Goal: Task Accomplishment & Management: Use online tool/utility

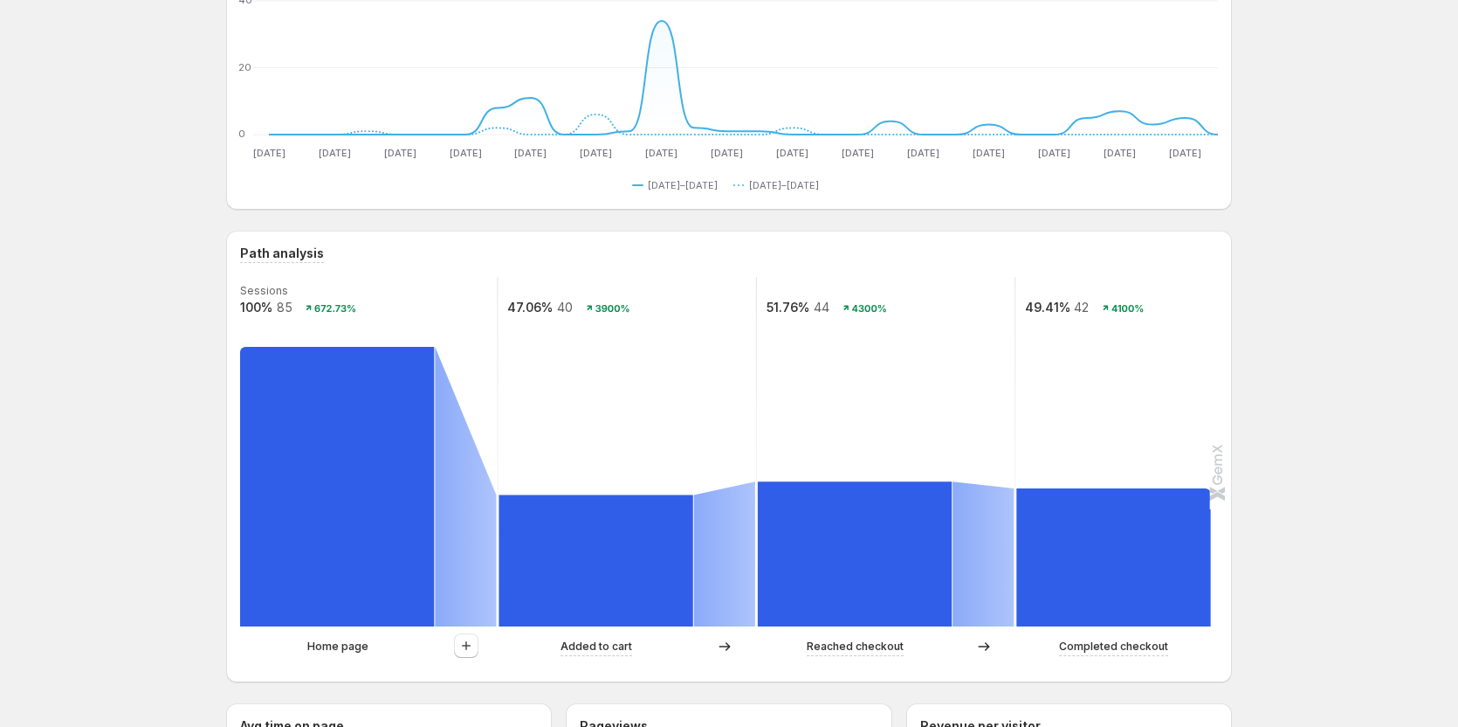
scroll to position [87, 0]
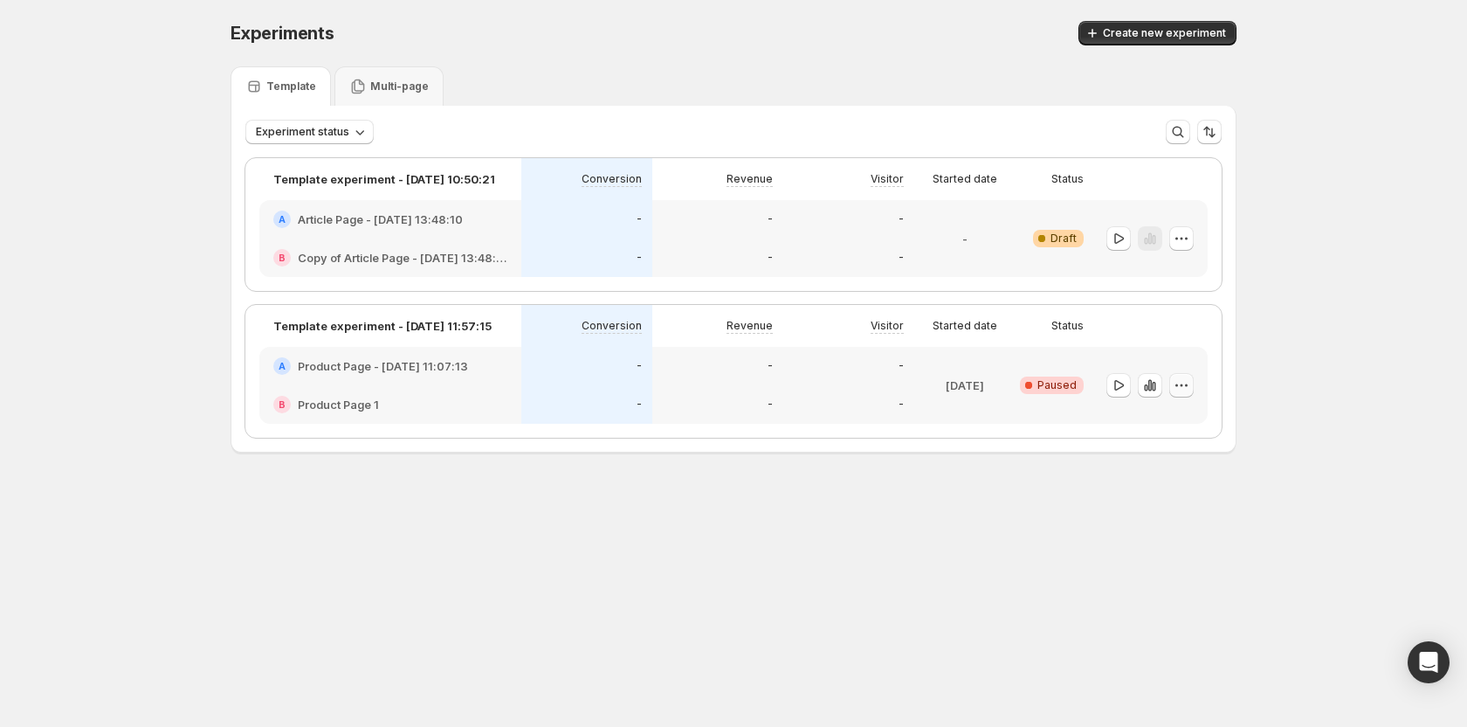
click at [1181, 382] on icon "button" at bounding box center [1181, 384] width 17 height 17
click at [1154, 417] on span "Edit" at bounding box center [1160, 421] width 19 height 14
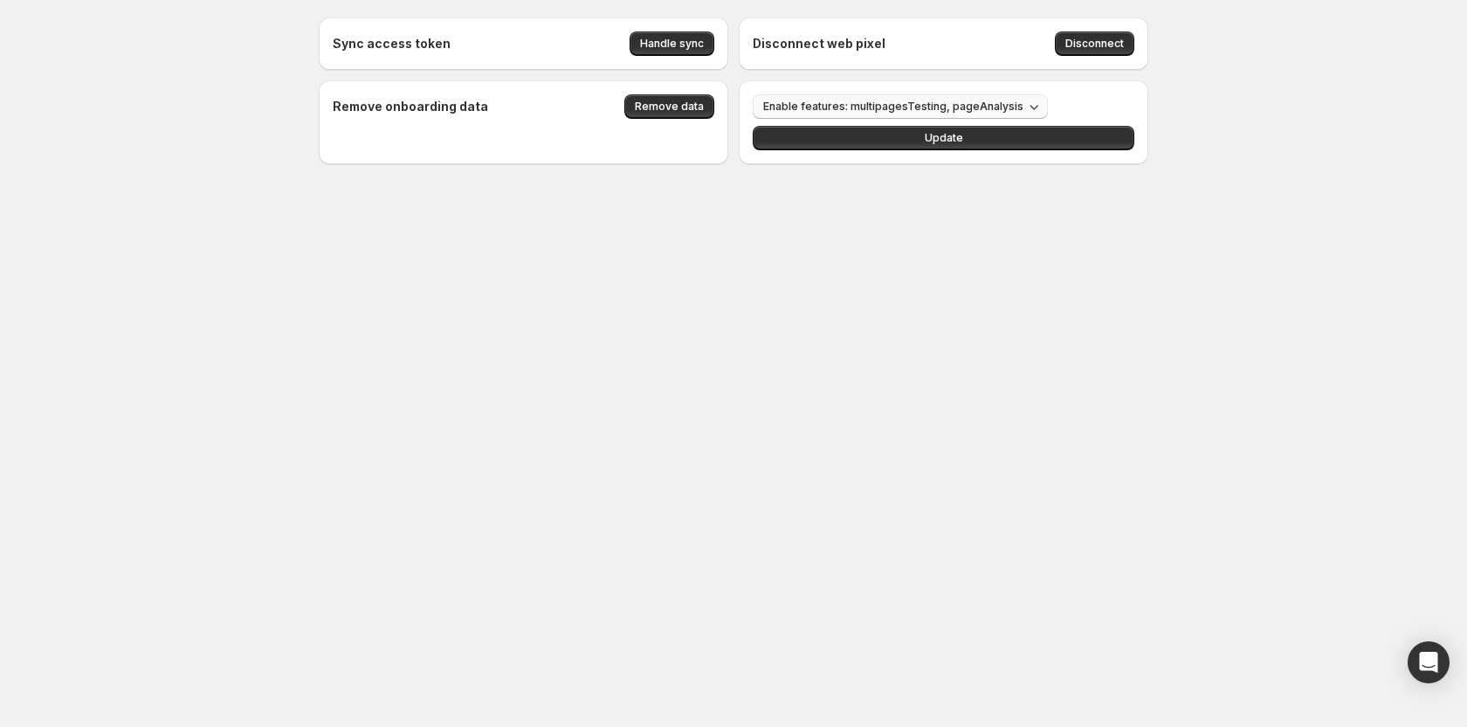
click at [940, 109] on span "Enable features: multipagesTesting, pageAnalysis" at bounding box center [893, 107] width 260 height 14
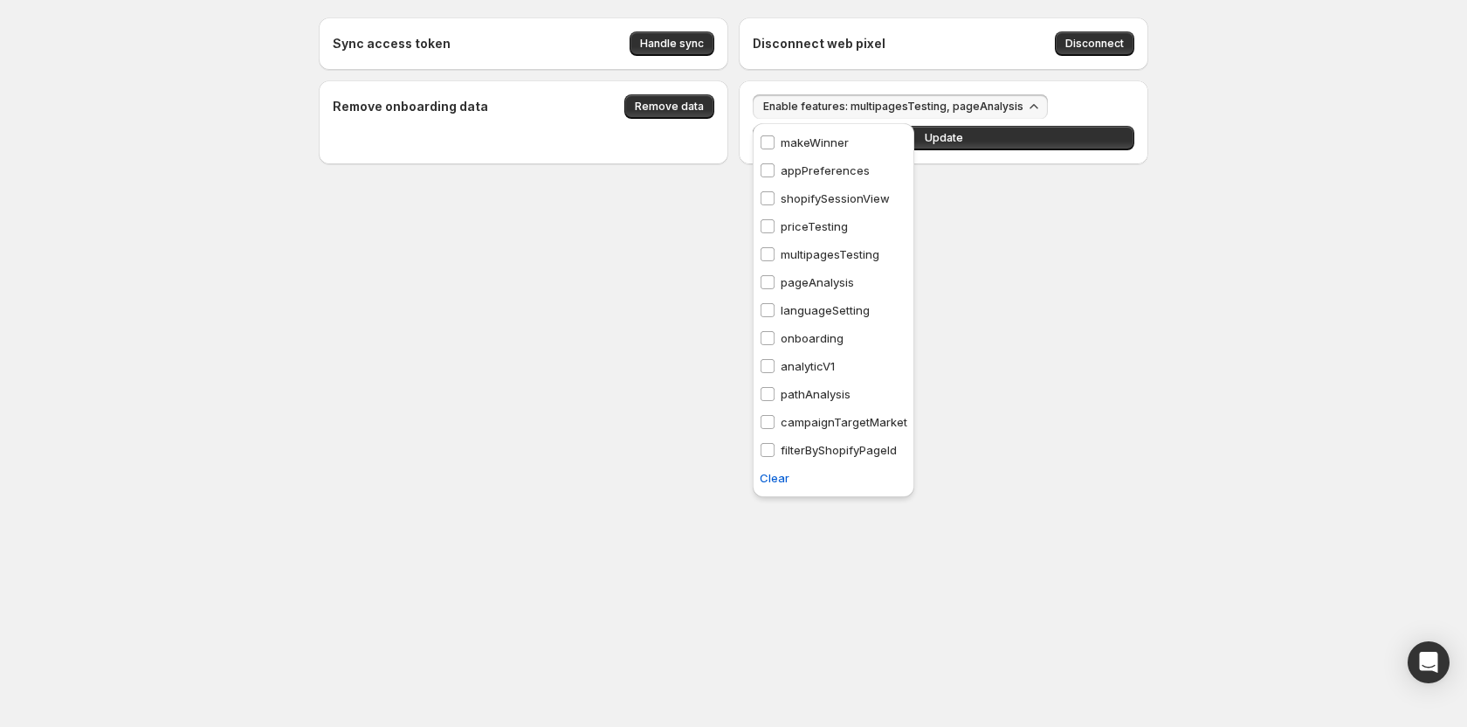
click at [999, 175] on div "Sync access token Handle sync Disconnect web pixel Disconnect Remove onboarding…" at bounding box center [733, 129] width 871 height 258
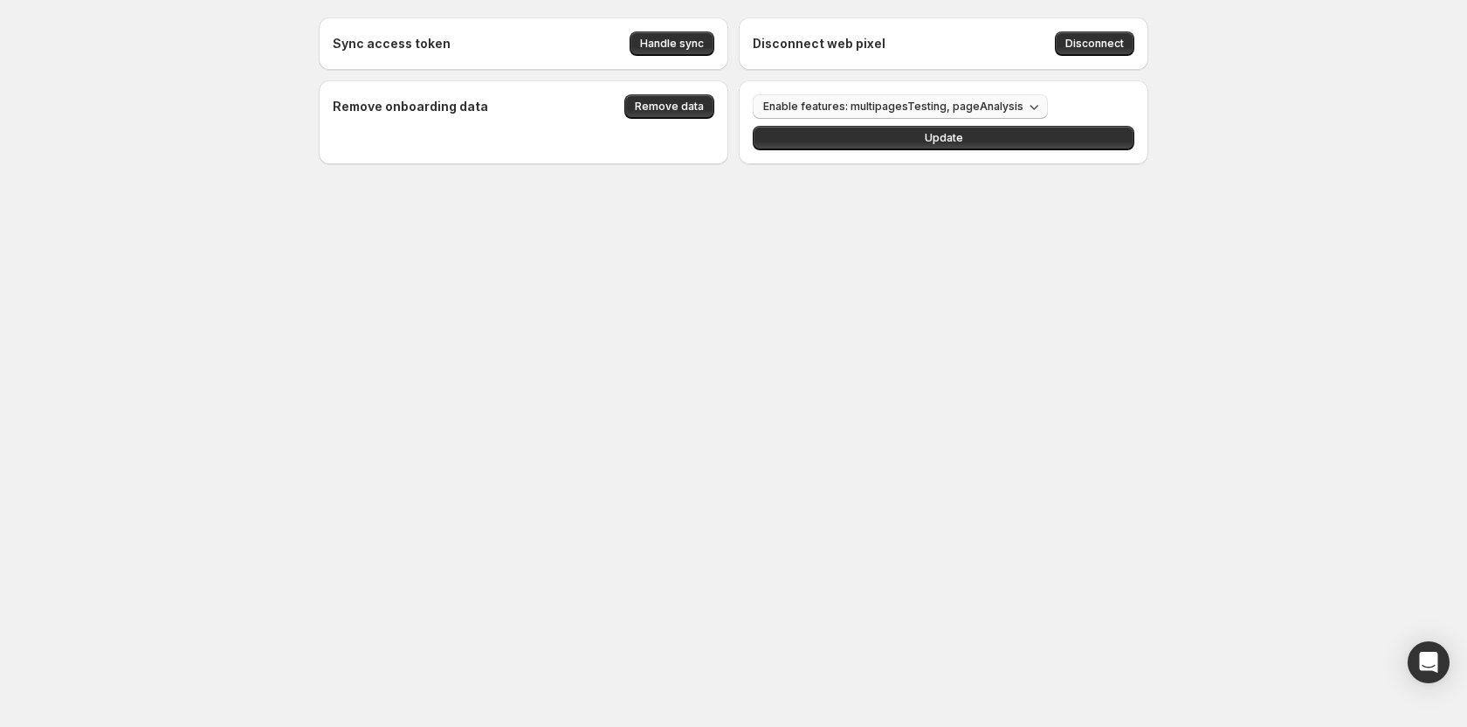
click at [954, 108] on span "Enable features: multipagesTesting, pageAnalysis" at bounding box center [893, 107] width 260 height 14
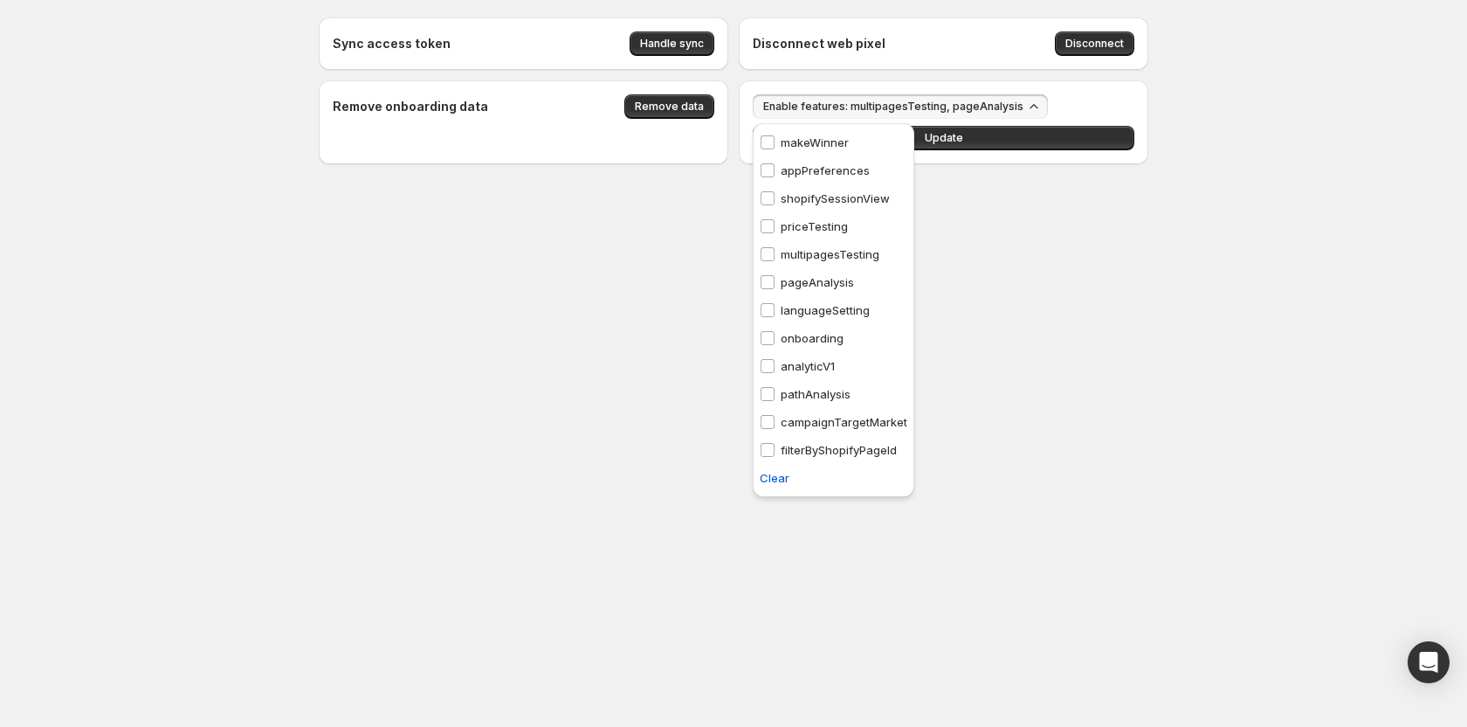
click at [812, 427] on p "campaignTargetMarket" at bounding box center [844, 421] width 127 height 17
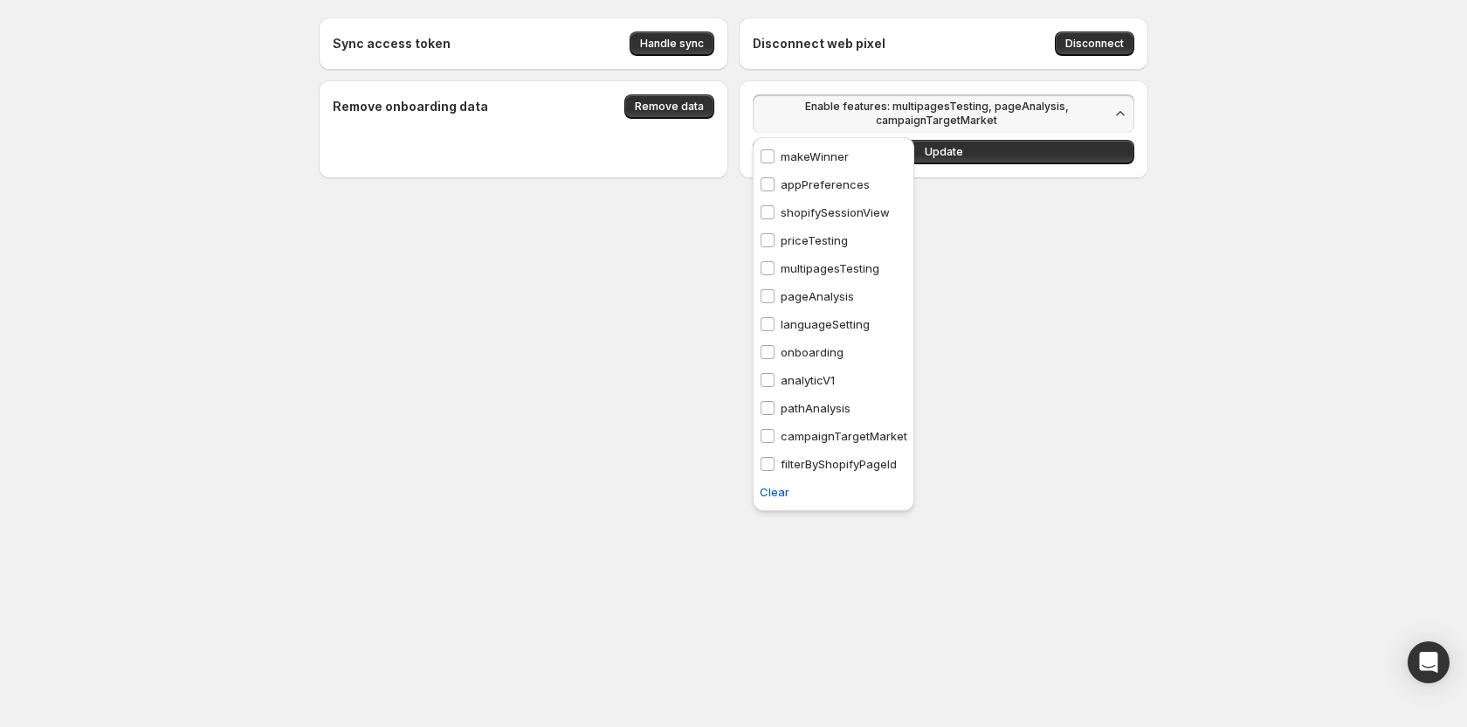
click at [826, 348] on p "onboarding" at bounding box center [812, 351] width 63 height 17
click at [841, 324] on p "languageSetting" at bounding box center [825, 323] width 89 height 17
click at [993, 345] on body "Sync access token Handle sync Disconnect web pixel Disconnect Remove onboarding…" at bounding box center [733, 363] width 1467 height 727
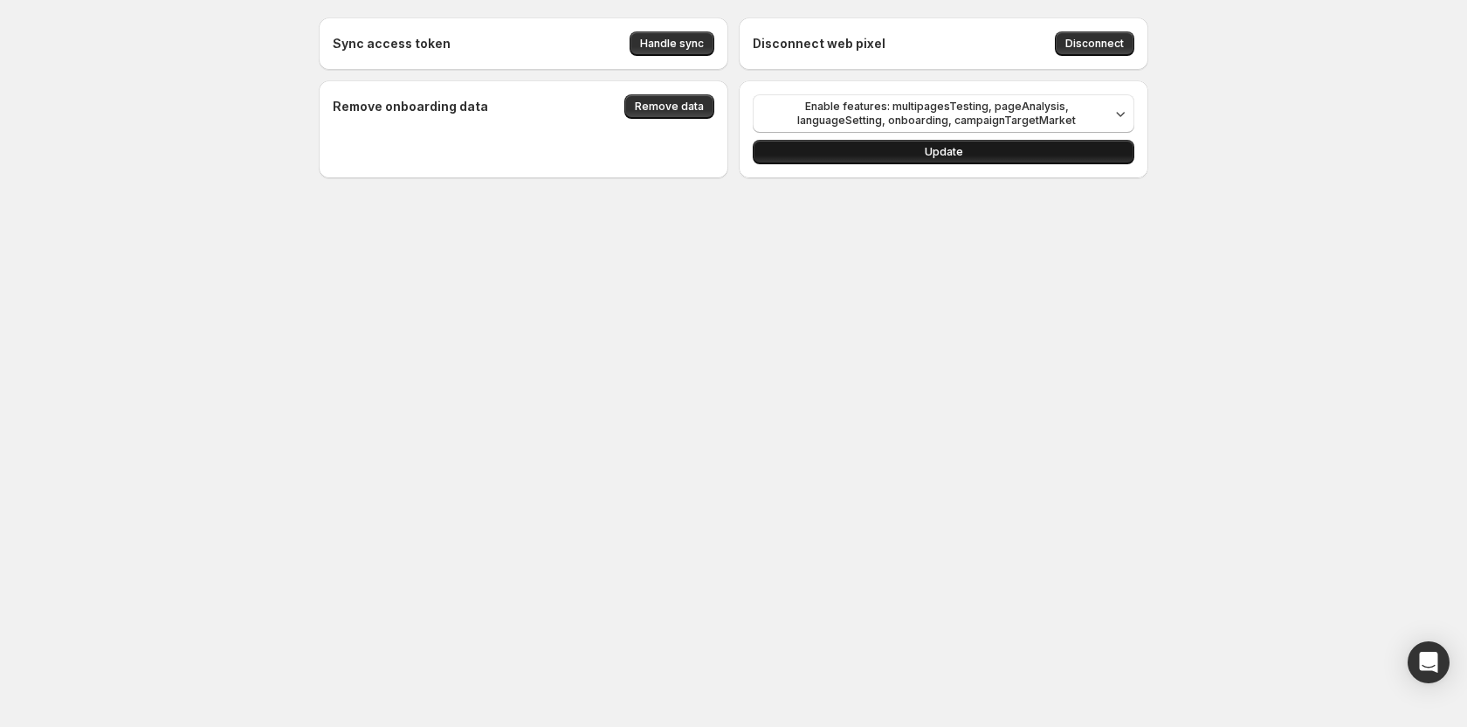
click at [965, 150] on button "Update" at bounding box center [944, 152] width 382 height 24
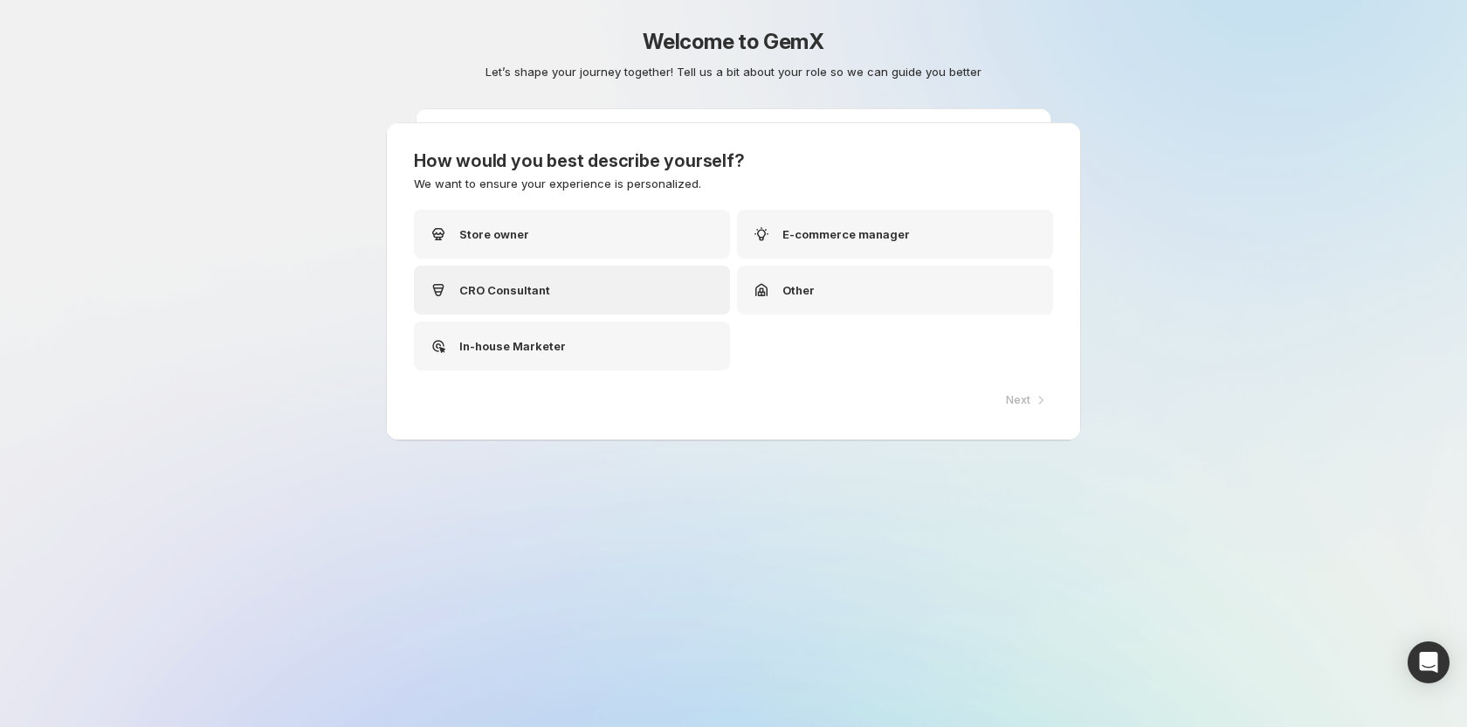
click at [600, 278] on div "CRO Consultant" at bounding box center [572, 289] width 316 height 49
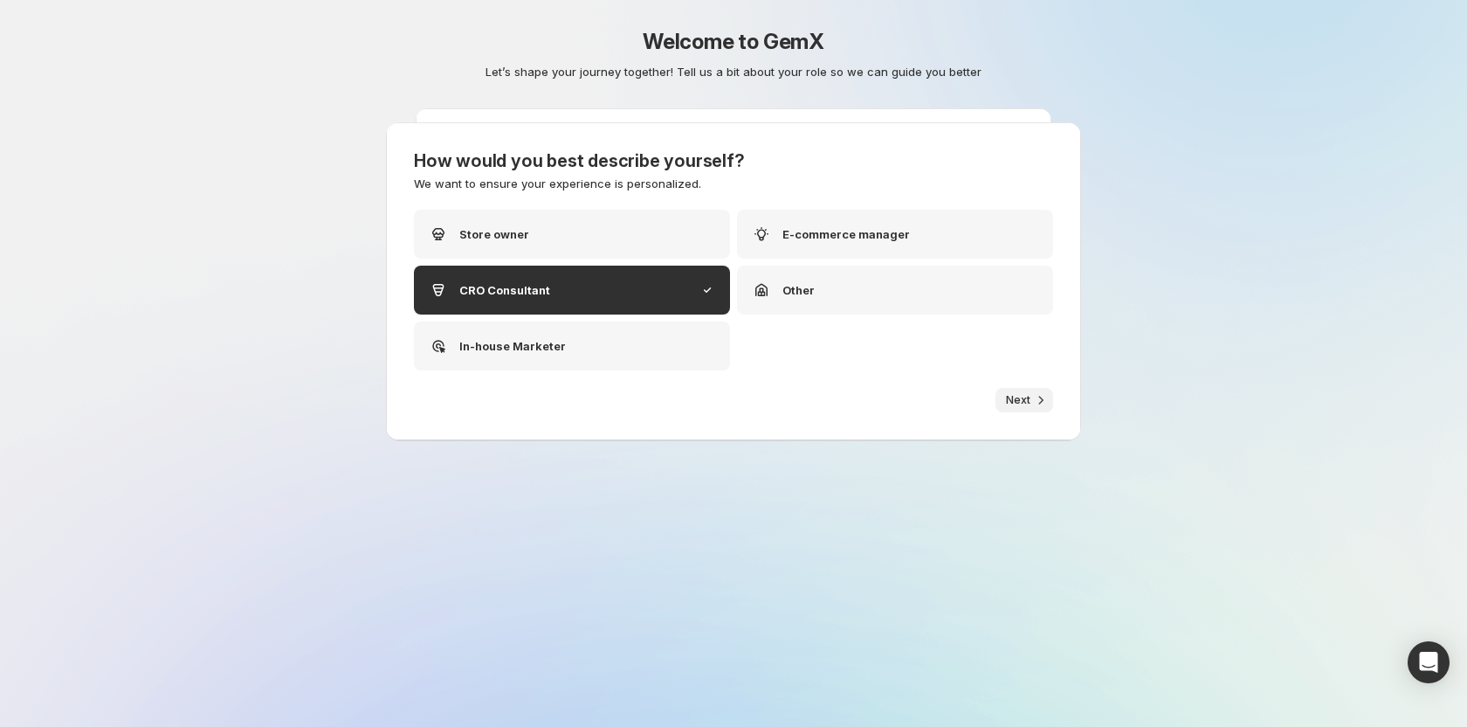
click at [1025, 408] on button "Next" at bounding box center [1024, 400] width 58 height 24
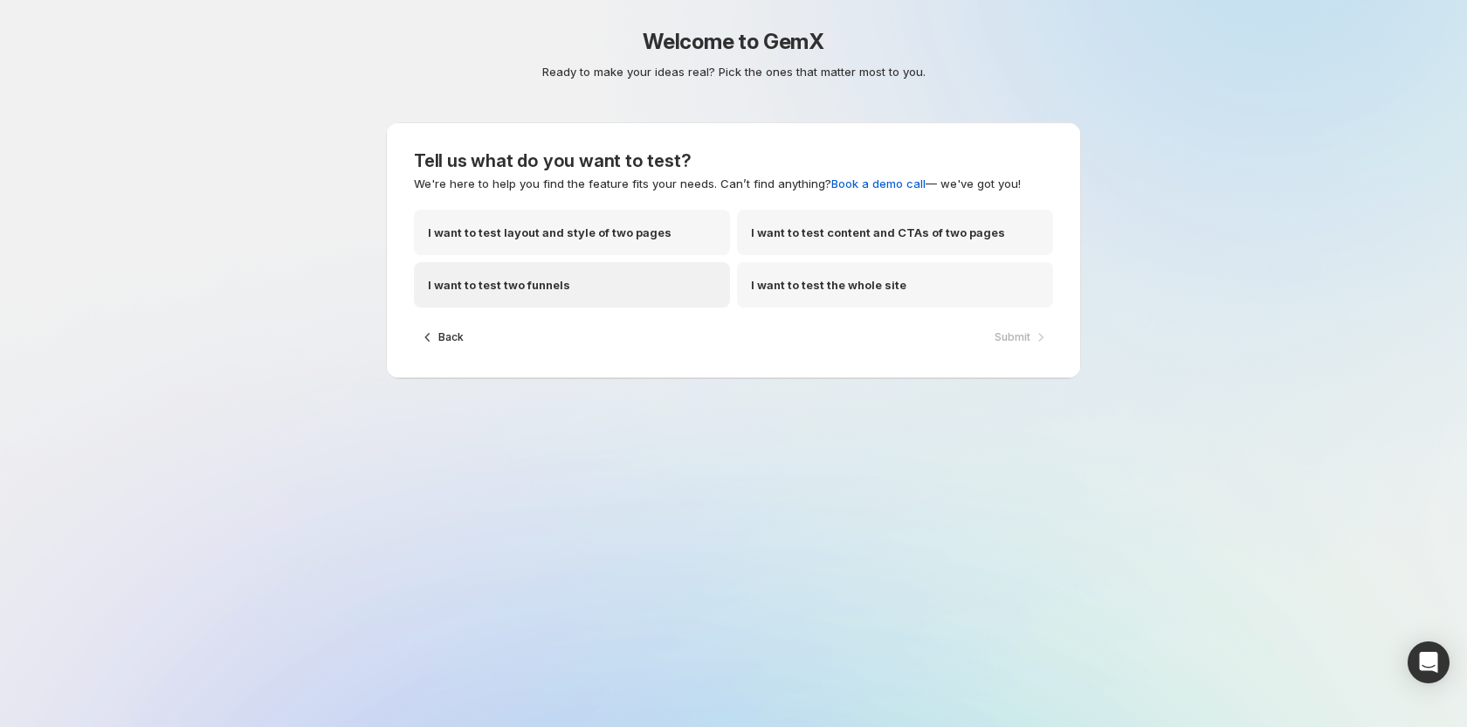
click at [627, 285] on div "I want to test two funnels" at bounding box center [572, 284] width 316 height 45
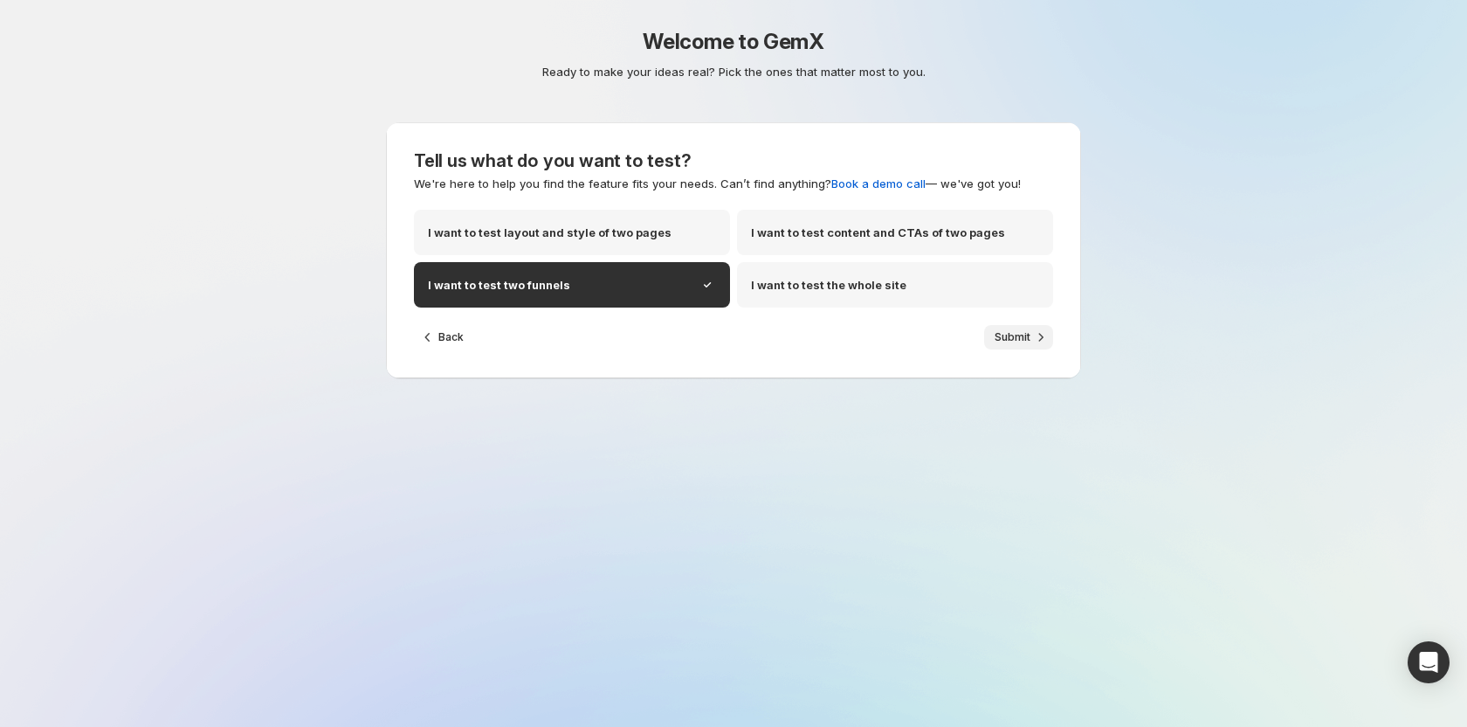
click at [1006, 345] on button "Submit" at bounding box center [1018, 337] width 69 height 24
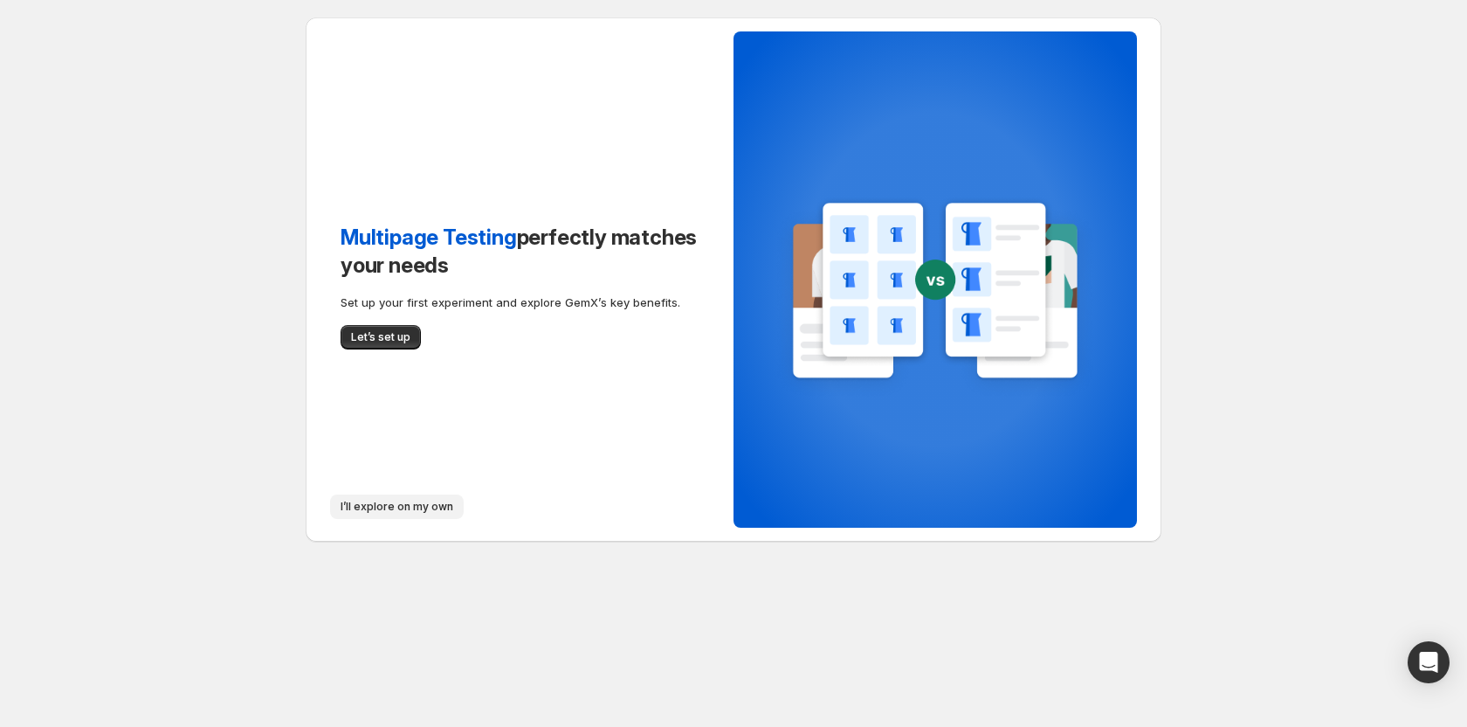
click at [421, 498] on button "I’ll explore on my own" at bounding box center [397, 506] width 134 height 24
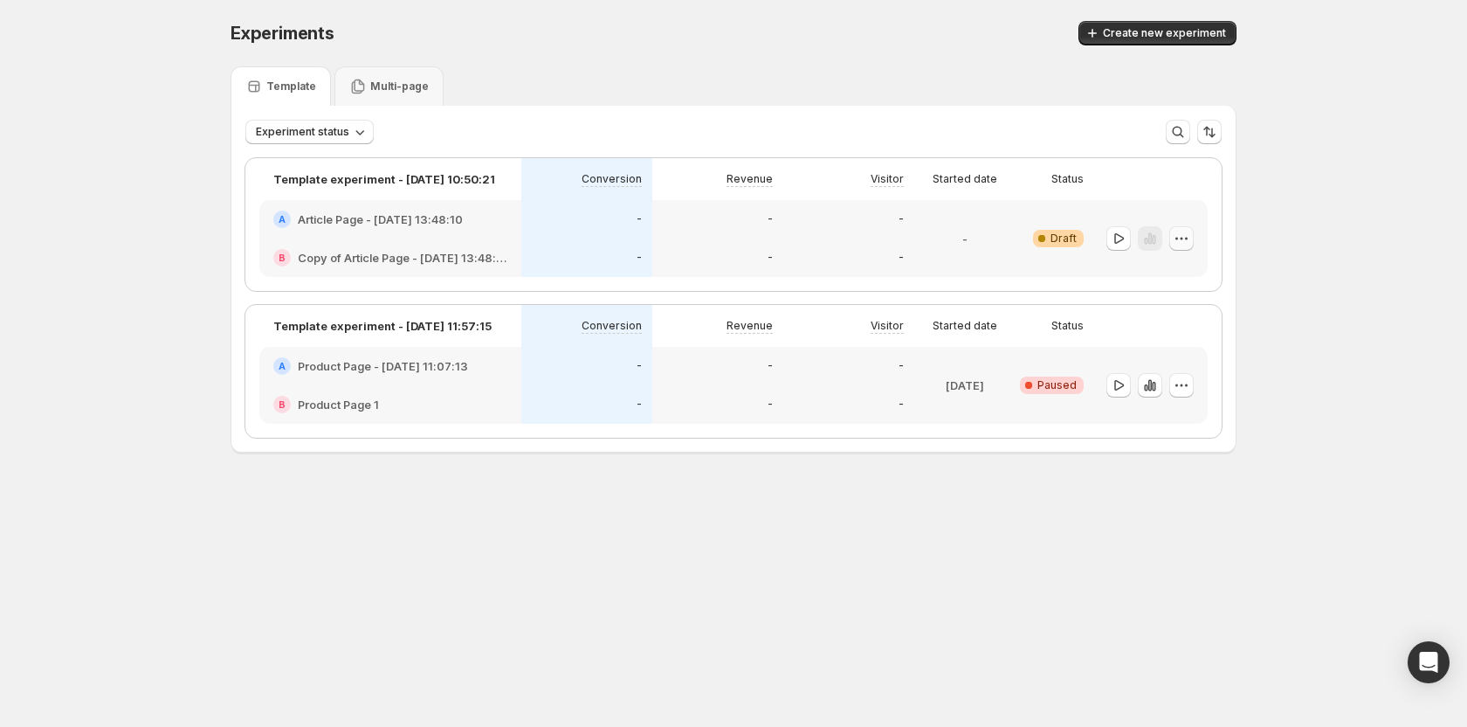
click at [1184, 243] on icon "button" at bounding box center [1181, 238] width 17 height 17
click at [1174, 445] on div "Template experiment - Aug 1, 10:50:21 Conversion Revenue Visitor Started date S…" at bounding box center [733, 297] width 1004 height 307
click at [1181, 388] on icon "button" at bounding box center [1181, 384] width 17 height 17
click at [1168, 418] on span "Edit" at bounding box center [1160, 421] width 19 height 14
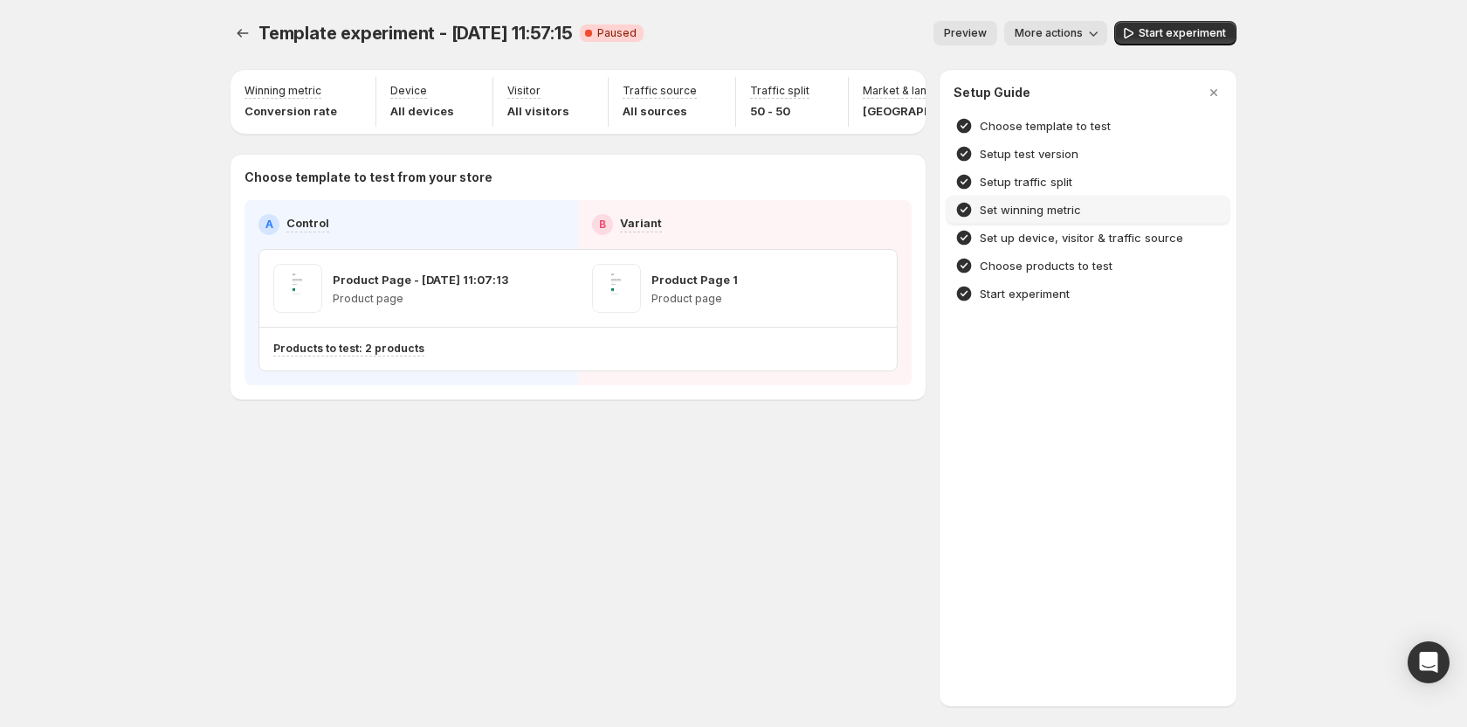
click at [1050, 215] on h4 "Set winning metric" at bounding box center [1030, 209] width 101 height 17
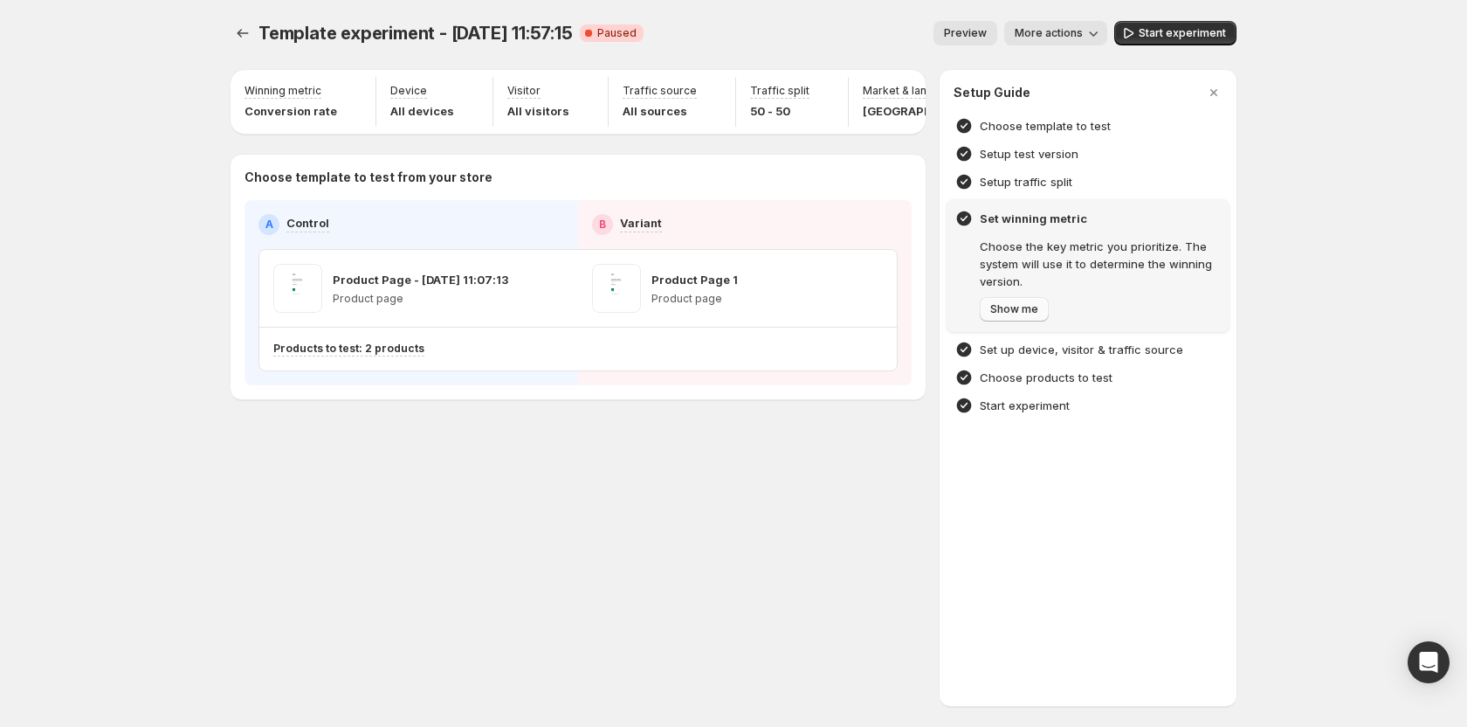
click at [1019, 311] on span "Show me" at bounding box center [1014, 309] width 48 height 14
click at [1008, 307] on span "Next" at bounding box center [1002, 309] width 24 height 14
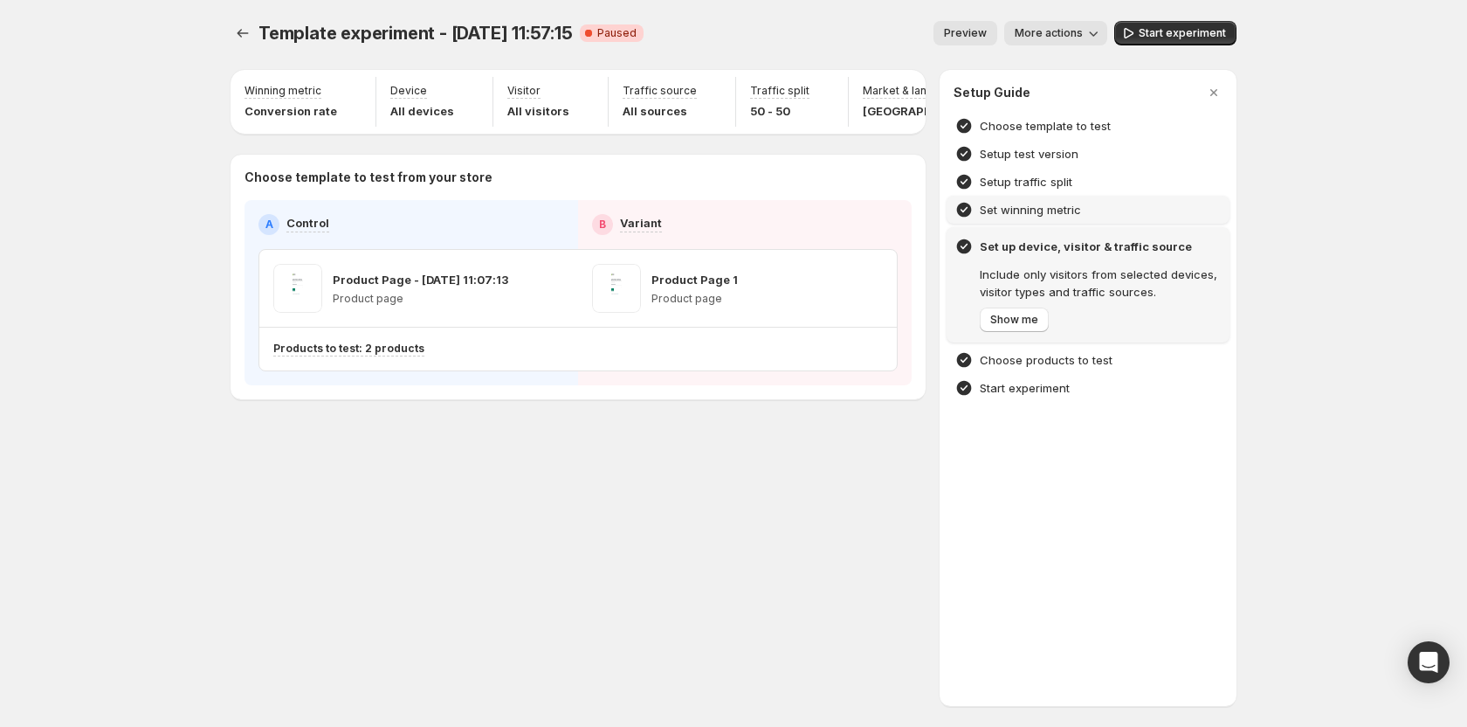
click at [1003, 332] on div "Set up device, visitor & traffic source Include only visitors from selected dev…" at bounding box center [1088, 284] width 283 height 115
click at [1005, 320] on span "Show me" at bounding box center [1014, 320] width 48 height 14
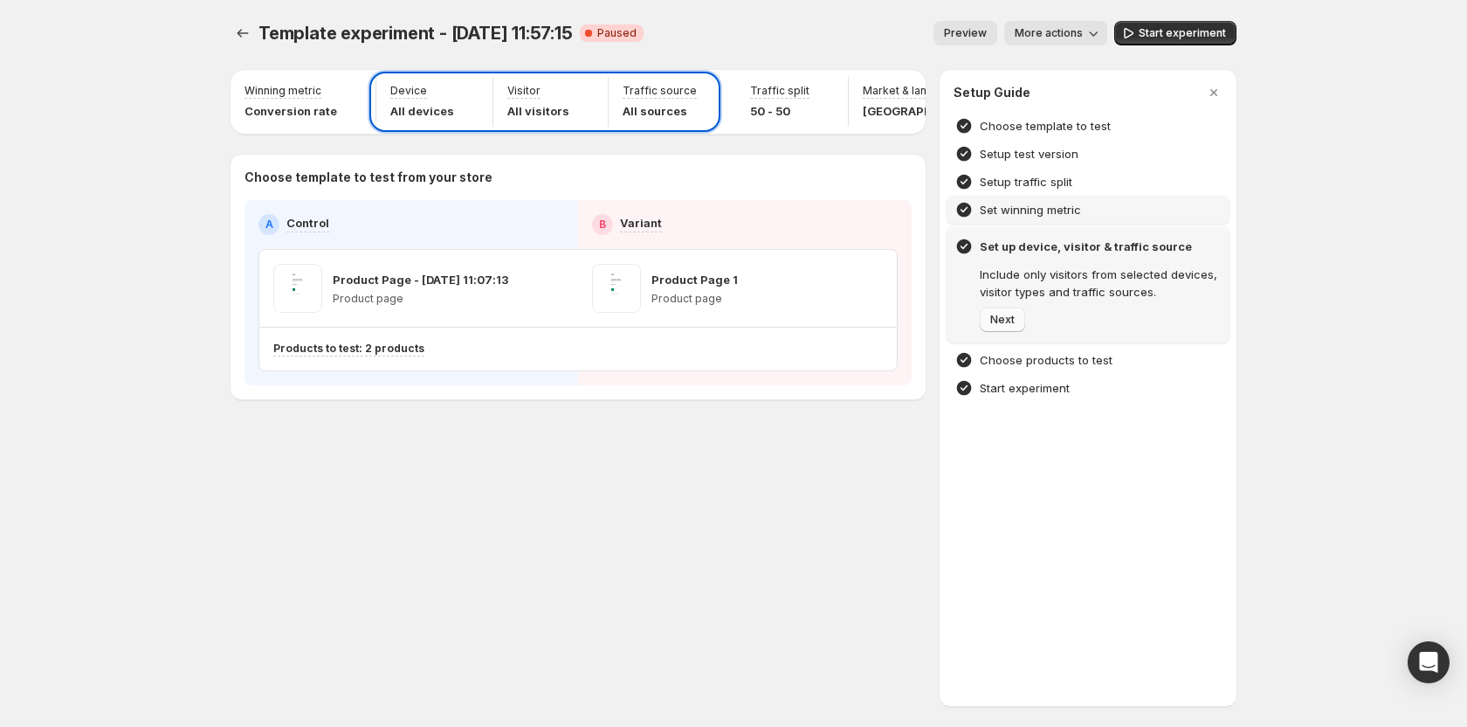
click at [1002, 321] on span "Next" at bounding box center [1002, 320] width 24 height 14
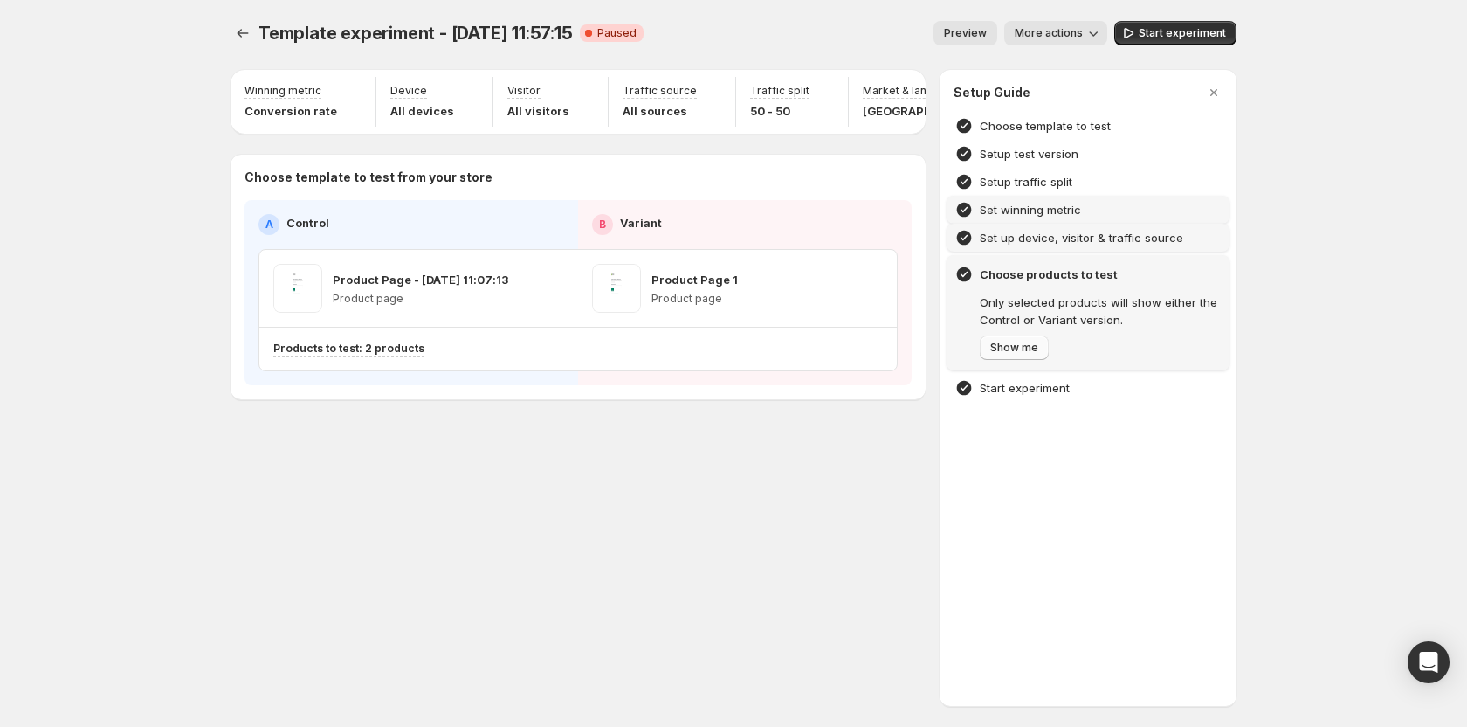
click at [1020, 350] on span "Show me" at bounding box center [1014, 348] width 48 height 14
click at [1019, 348] on button "Next" at bounding box center [1002, 347] width 45 height 24
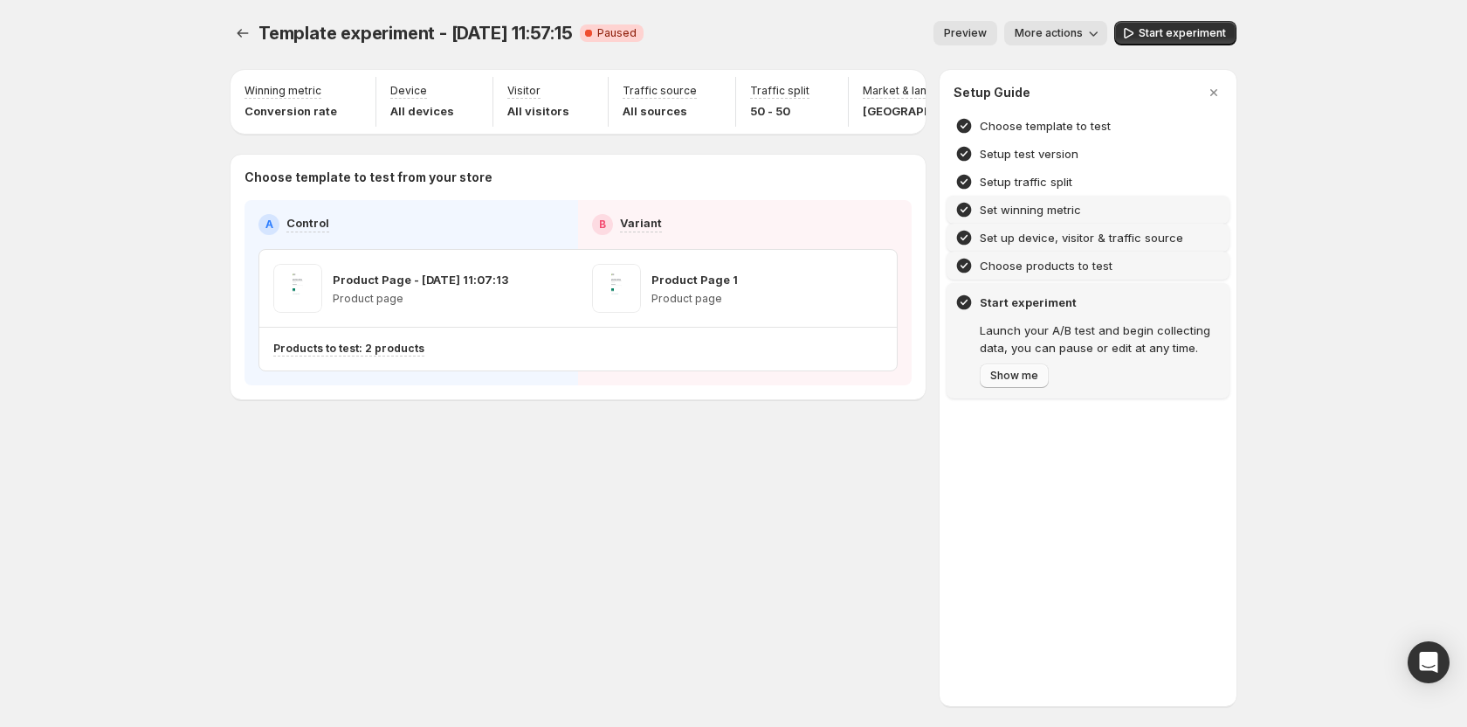
click at [1012, 369] on button "Show me" at bounding box center [1014, 375] width 69 height 24
click at [1016, 169] on div "Setup traffic split" at bounding box center [1088, 182] width 283 height 28
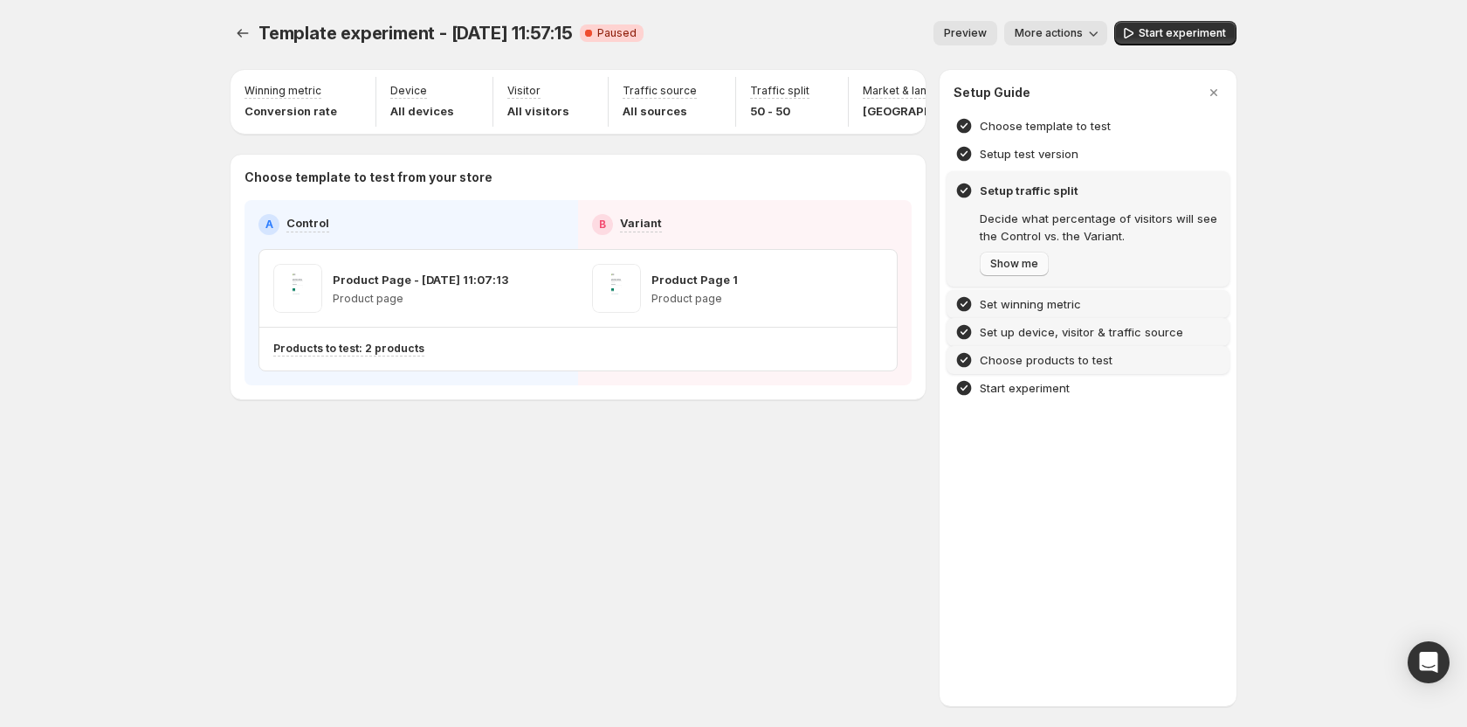
click at [1030, 255] on button "Show me" at bounding box center [1014, 263] width 69 height 24
click at [1000, 259] on span "Next" at bounding box center [1002, 264] width 24 height 14
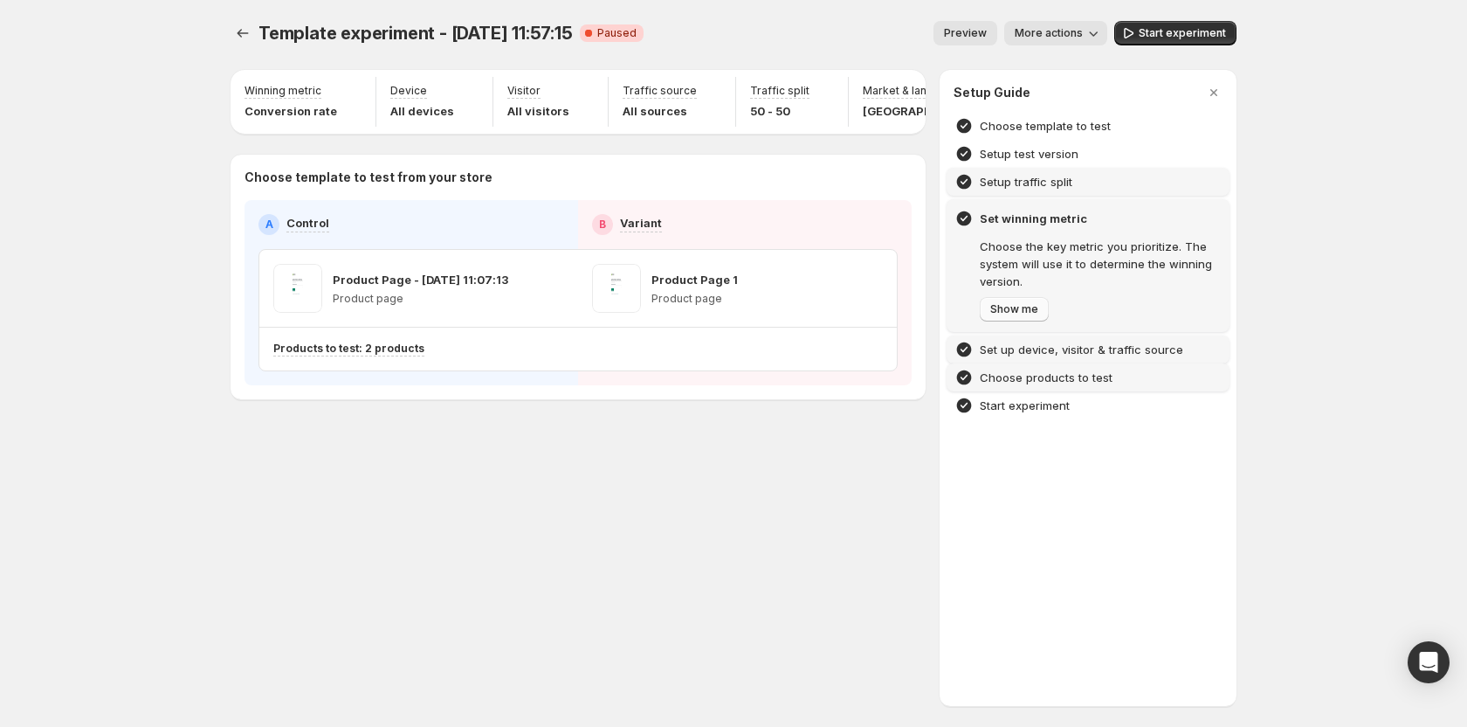
click at [1002, 300] on button "Show me" at bounding box center [1014, 309] width 69 height 24
click at [843, 129] on div at bounding box center [733, 363] width 1467 height 727
click at [861, 85] on icon "button" at bounding box center [869, 92] width 17 height 17
click at [731, 120] on div "United States" at bounding box center [710, 132] width 258 height 38
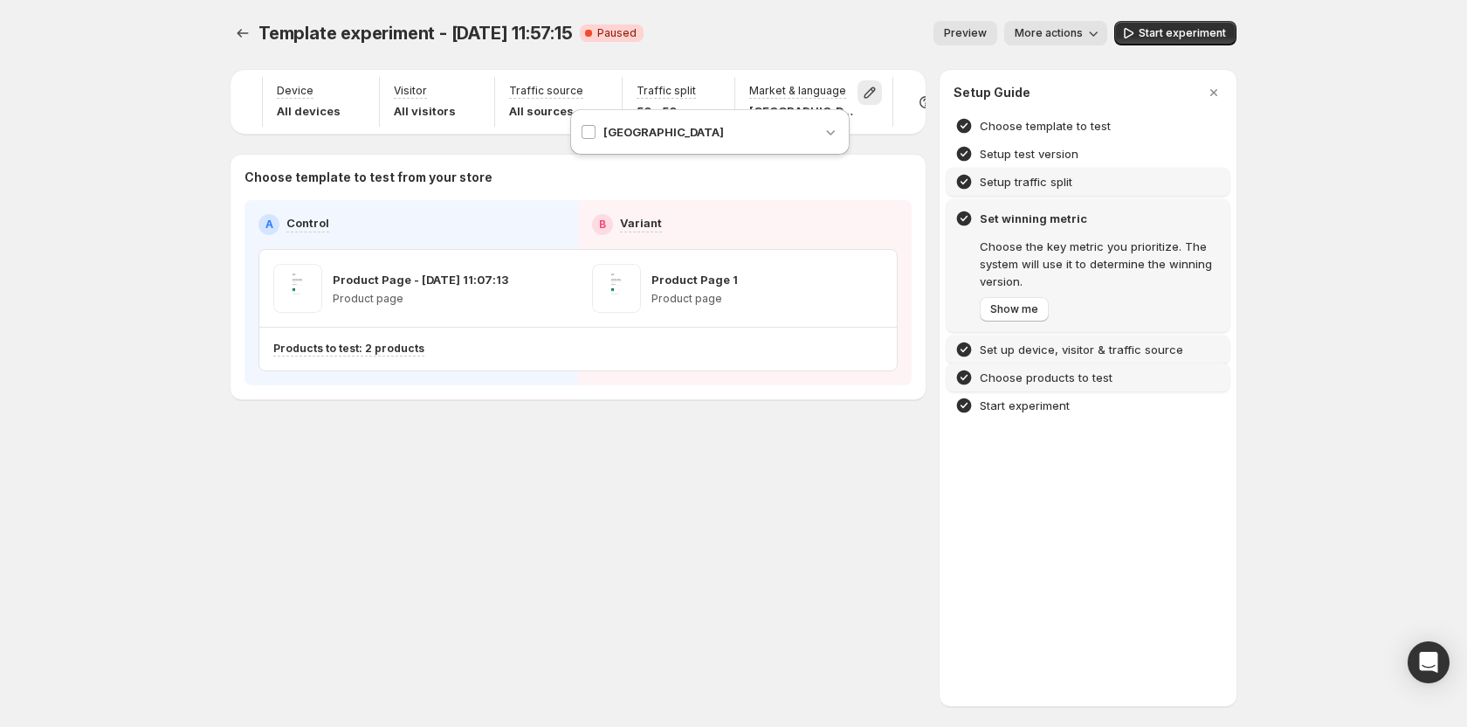
drag, startPoint x: 331, startPoint y: 475, endPoint x: 270, endPoint y: 488, distance: 62.5
click at [331, 476] on div "Template experiment - Jul 10, 11:57:15. This page is ready Template experiment …" at bounding box center [734, 246] width 1048 height 493
